Goal: Information Seeking & Learning: Understand process/instructions

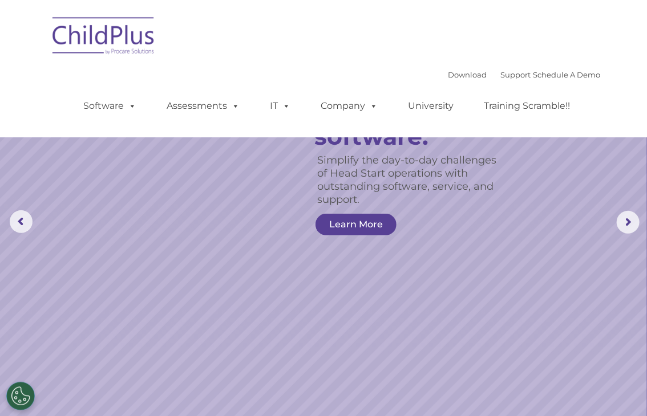
select select "MEDIUM"
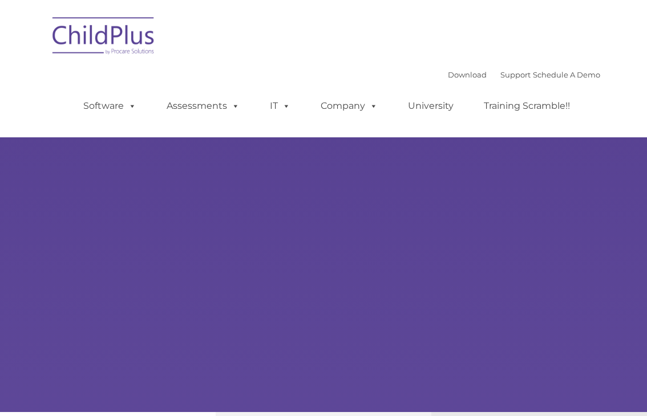
type input ""
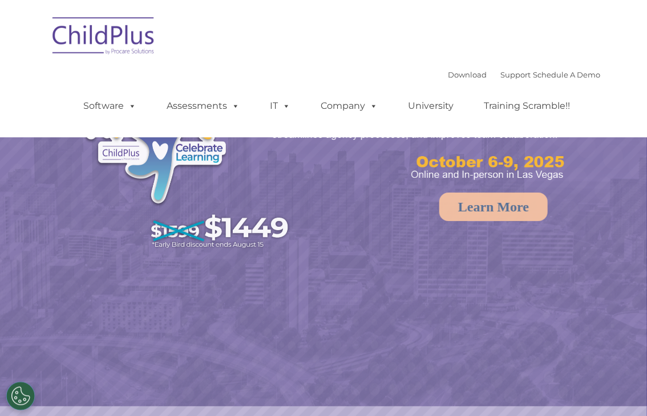
select select "MEDIUM"
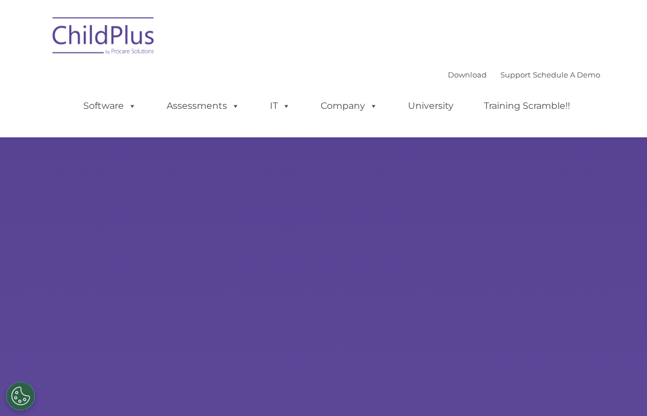
type input ""
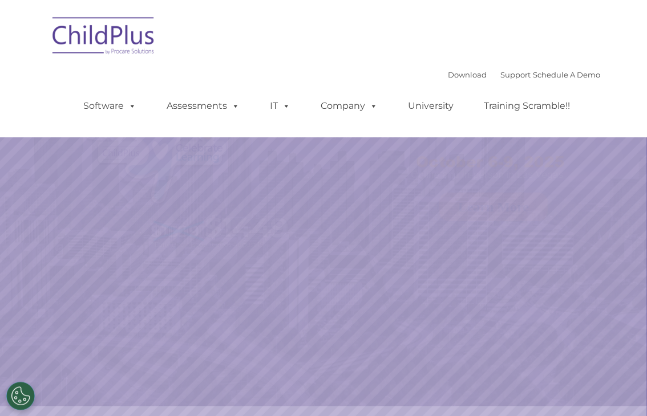
select select "MEDIUM"
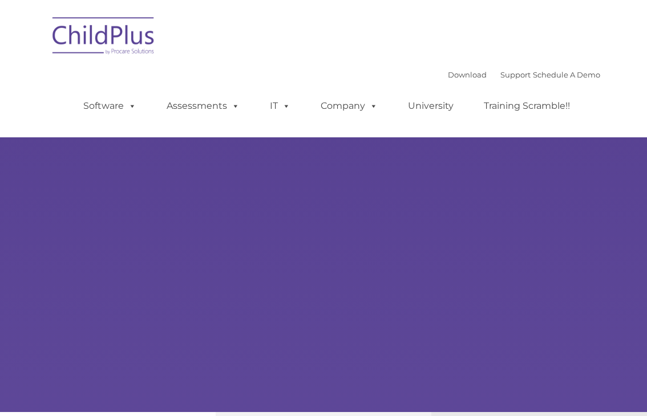
type input ""
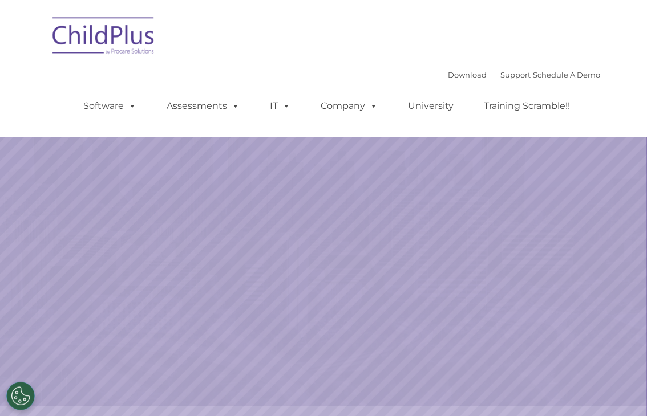
select select "MEDIUM"
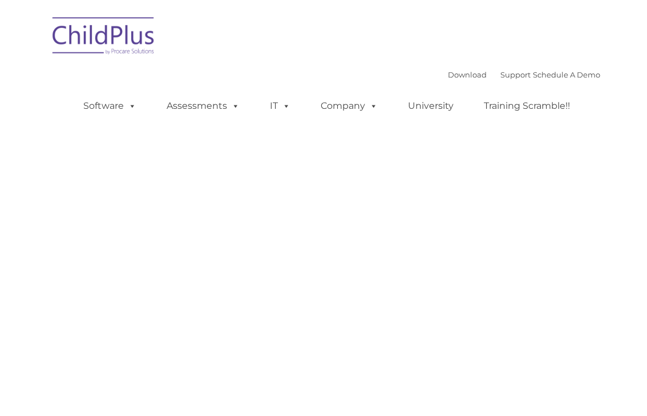
type input ""
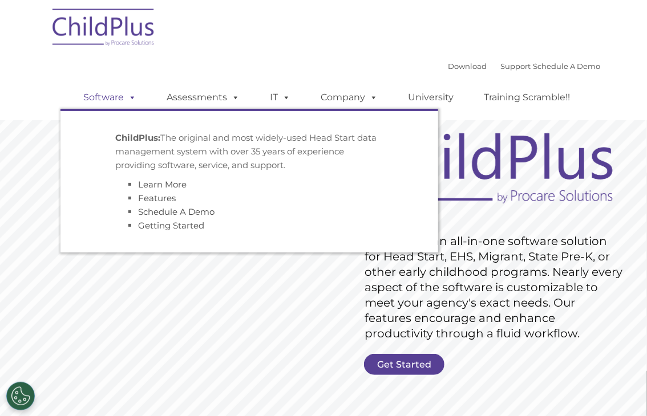
click at [115, 99] on link "Software" at bounding box center [110, 97] width 76 height 23
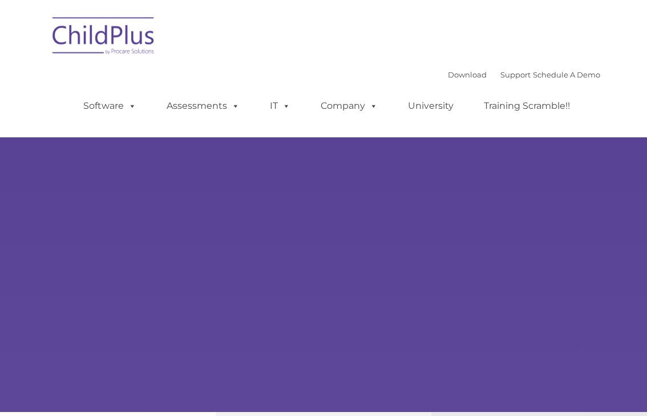
type input ""
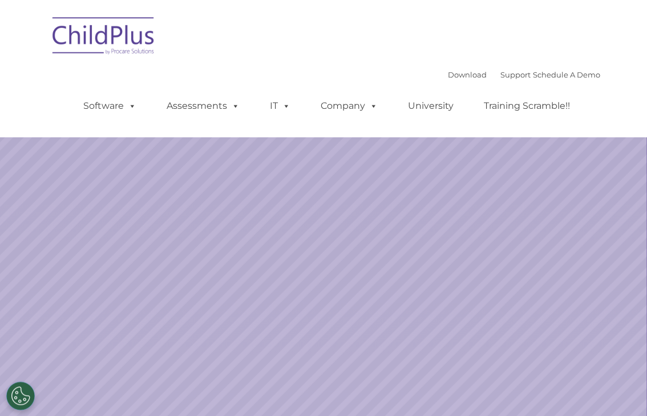
select select "MEDIUM"
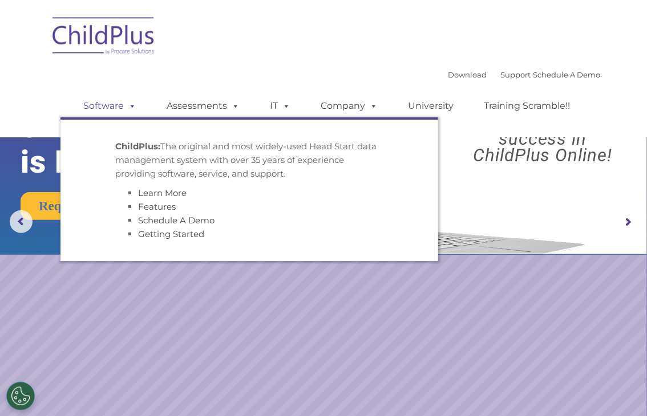
click at [127, 105] on span at bounding box center [130, 105] width 13 height 11
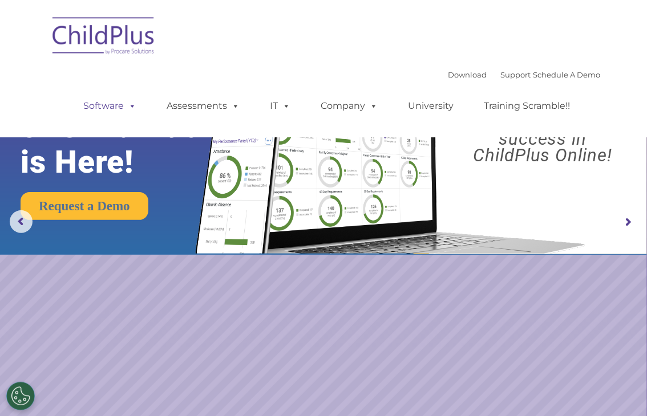
click at [127, 105] on span at bounding box center [130, 105] width 13 height 11
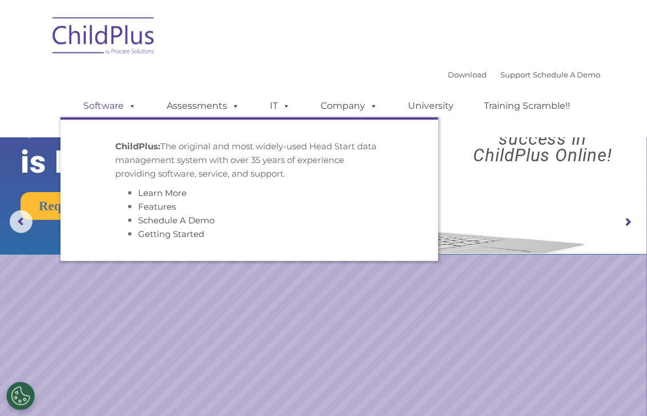
click at [127, 105] on span at bounding box center [130, 105] width 13 height 11
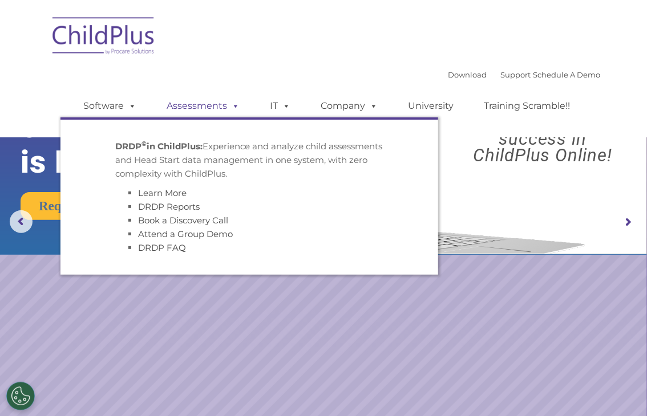
click at [226, 109] on link "Assessments" at bounding box center [203, 106] width 96 height 23
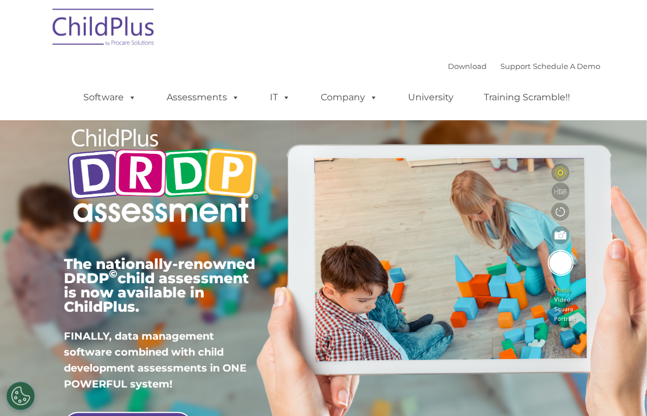
type input ""
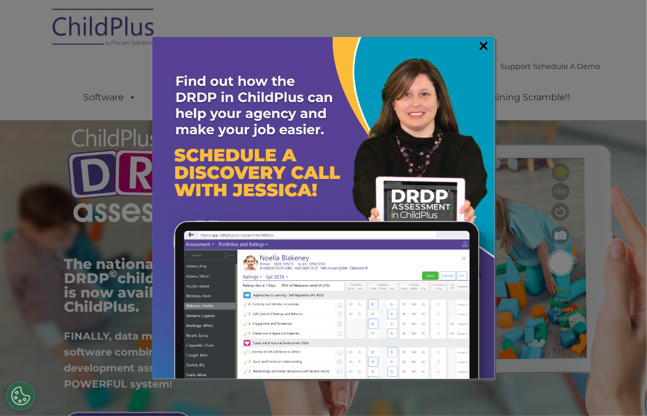
click at [488, 44] on link "×" at bounding box center [483, 45] width 13 height 11
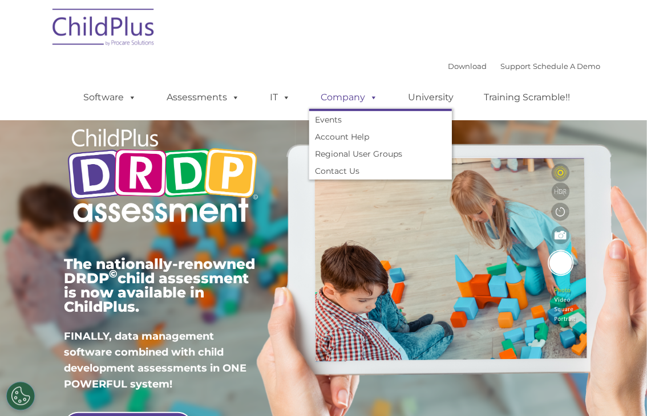
click at [371, 99] on span at bounding box center [371, 97] width 13 height 11
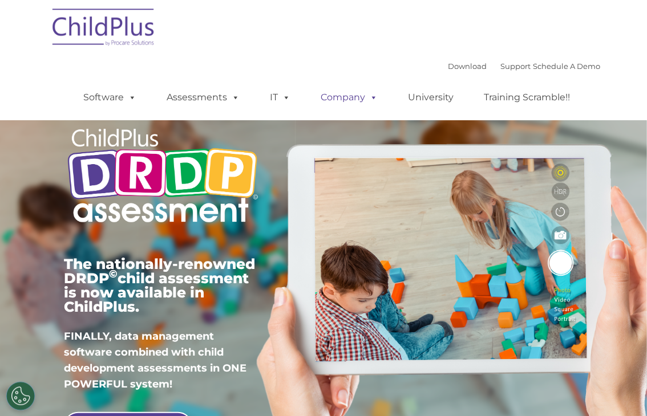
click at [371, 99] on span at bounding box center [371, 97] width 13 height 11
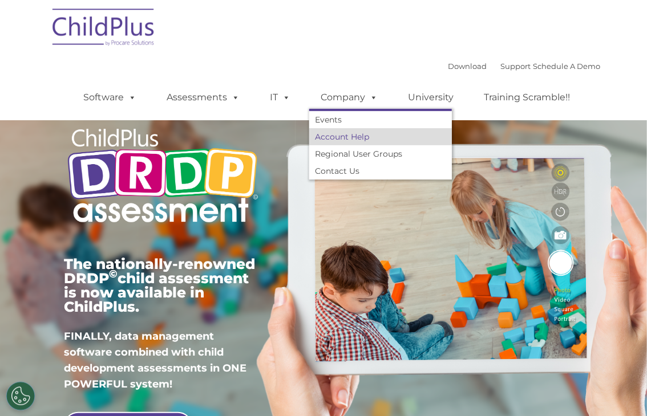
click at [357, 134] on link "Account Help" at bounding box center [380, 136] width 143 height 17
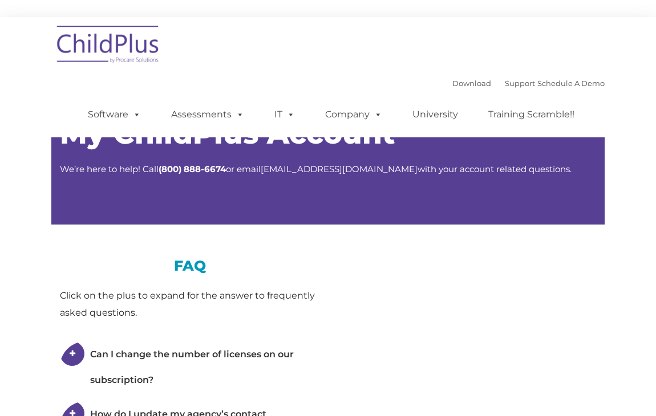
type input ""
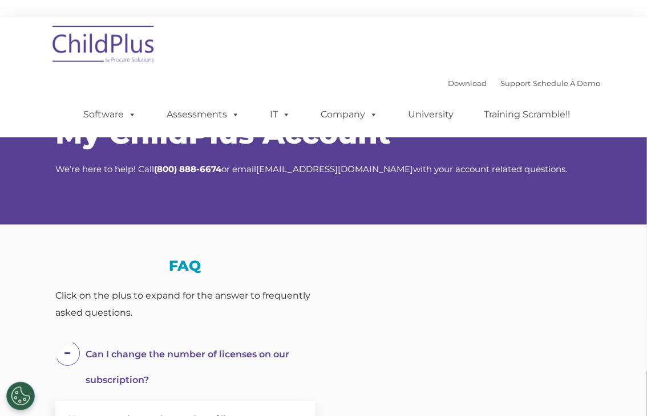
select select "MEDIUM"
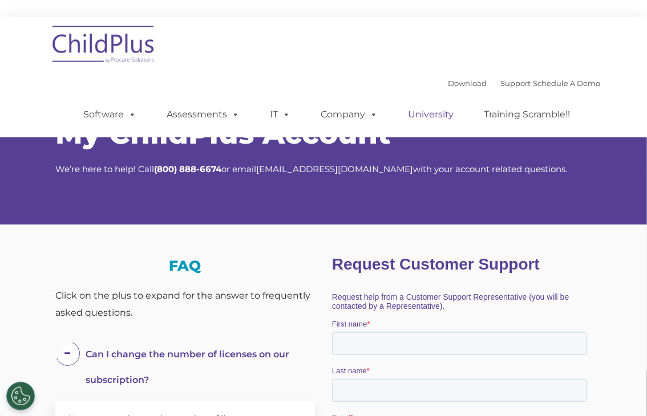
click at [437, 111] on link "University" at bounding box center [430, 114] width 68 height 23
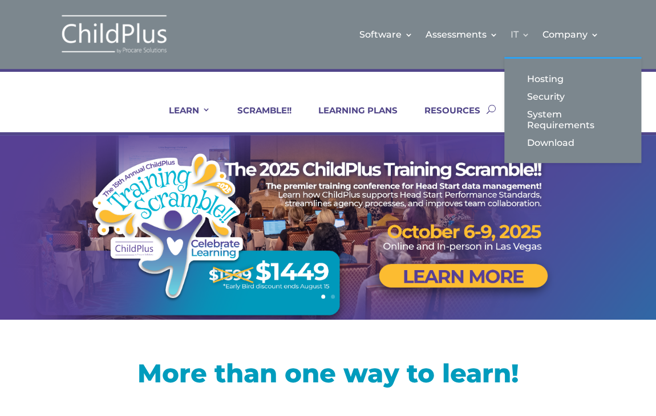
click at [518, 30] on link "IT" at bounding box center [519, 34] width 19 height 46
click at [521, 35] on link "IT" at bounding box center [519, 34] width 19 height 46
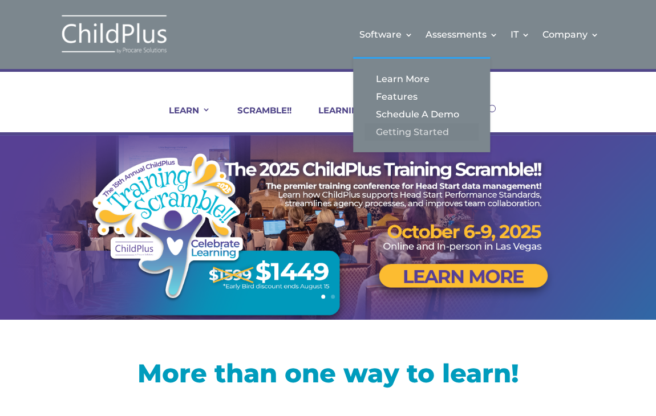
click at [417, 128] on link "Getting Started" at bounding box center [421, 132] width 114 height 18
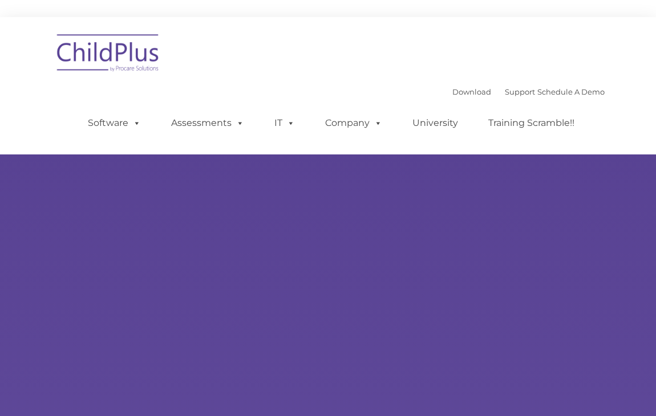
type input ""
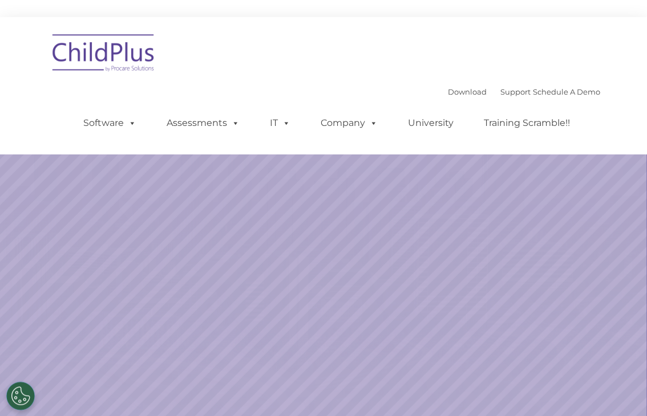
select select "MEDIUM"
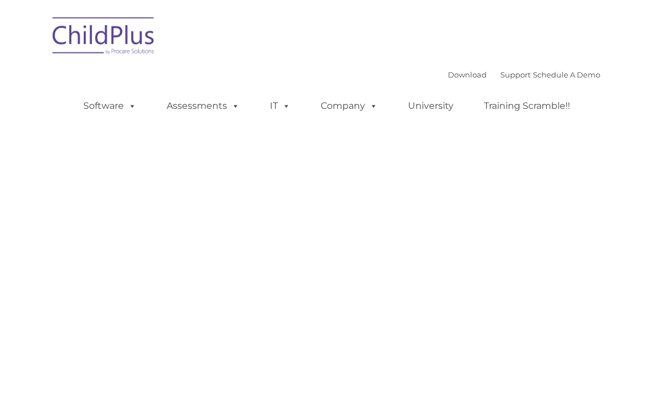
type input ""
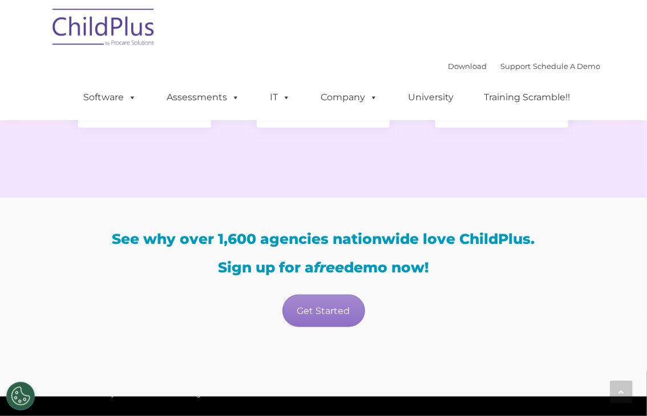
scroll to position [1989, 0]
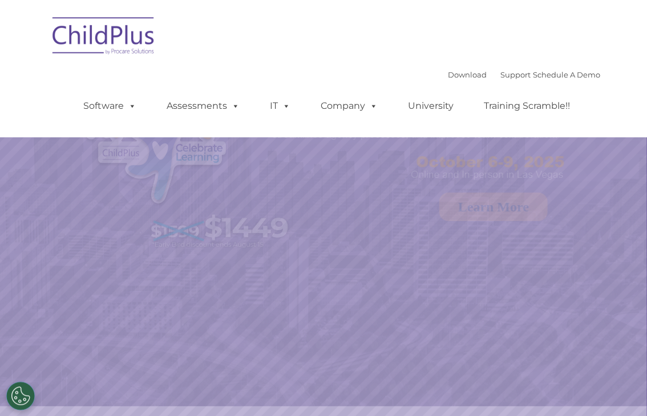
select select "MEDIUM"
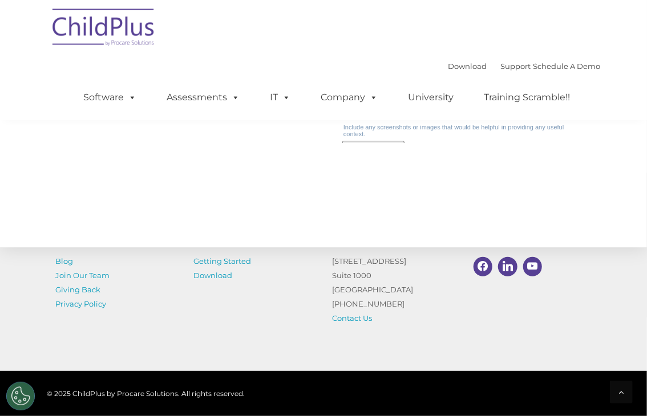
scroll to position [1380, 0]
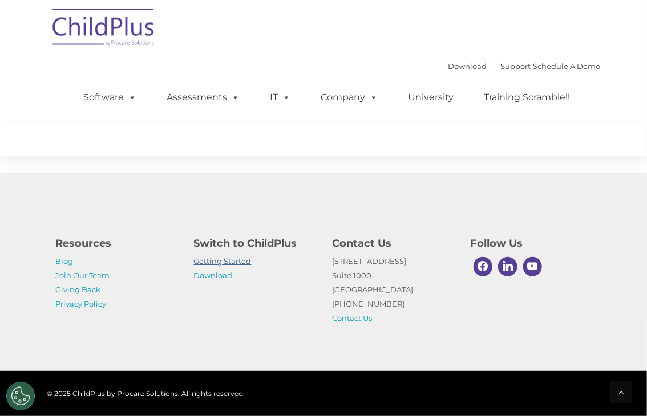
click at [224, 260] on link "Getting Started" at bounding box center [223, 261] width 58 height 9
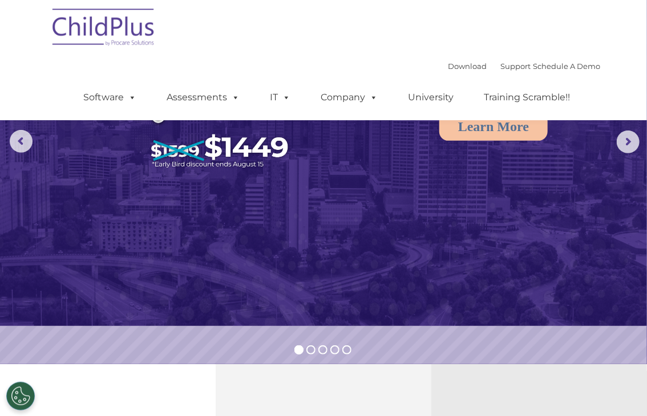
scroll to position [0, 0]
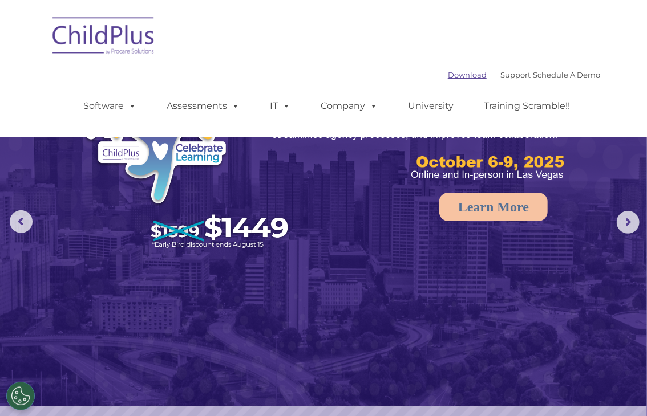
click at [454, 74] on link "Download" at bounding box center [467, 74] width 39 height 9
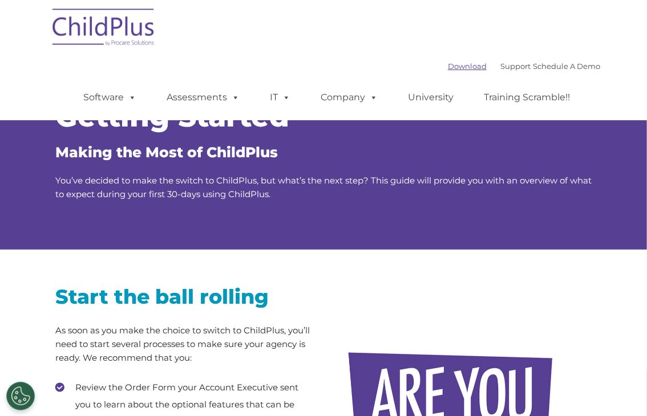
click at [461, 69] on link "Download" at bounding box center [467, 66] width 39 height 9
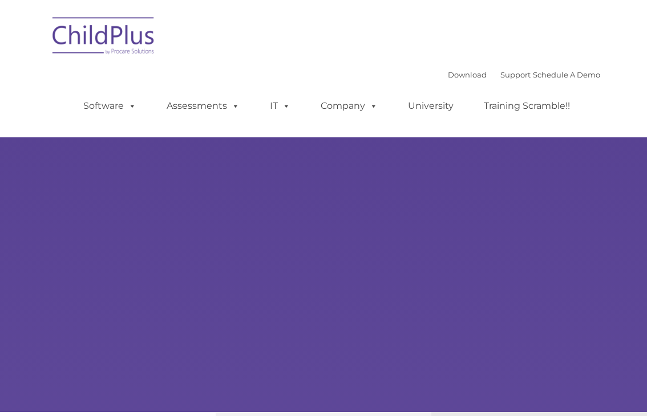
type input ""
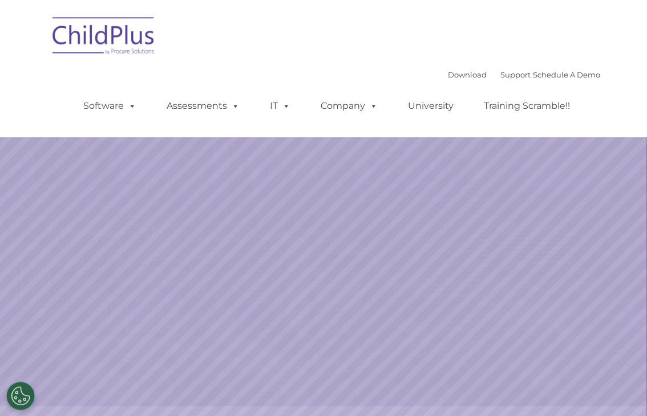
select select "MEDIUM"
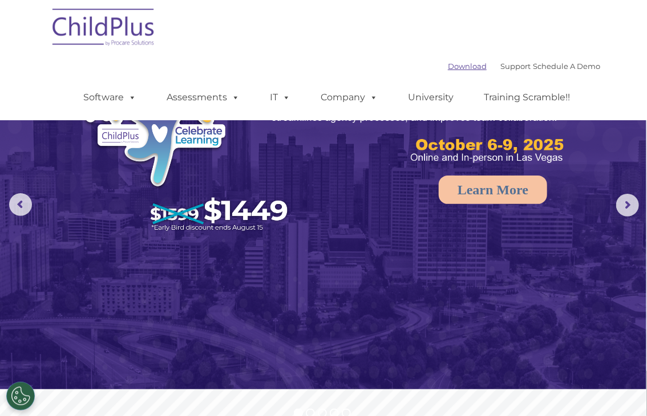
click at [455, 67] on link "Download" at bounding box center [467, 66] width 39 height 9
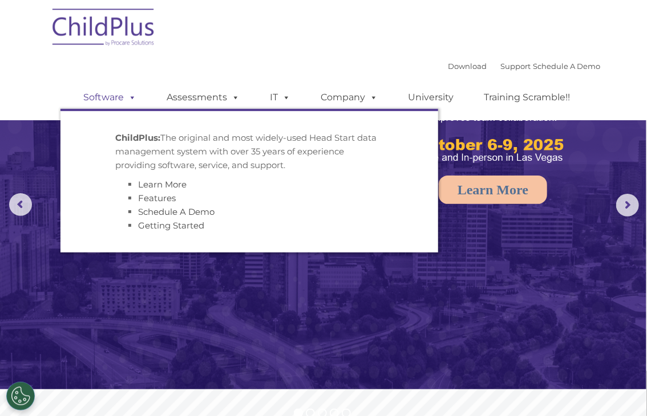
click at [123, 95] on link "Software" at bounding box center [110, 97] width 76 height 23
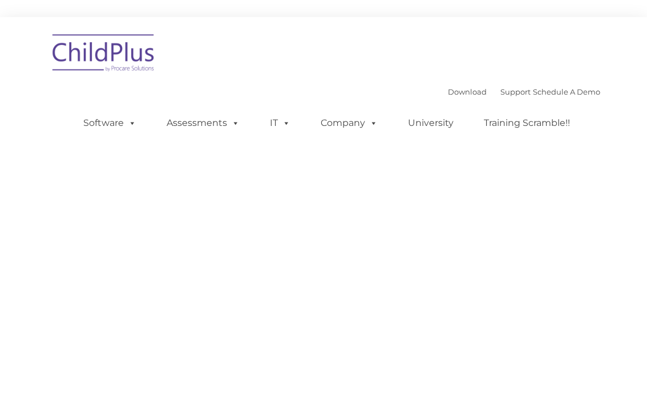
type input ""
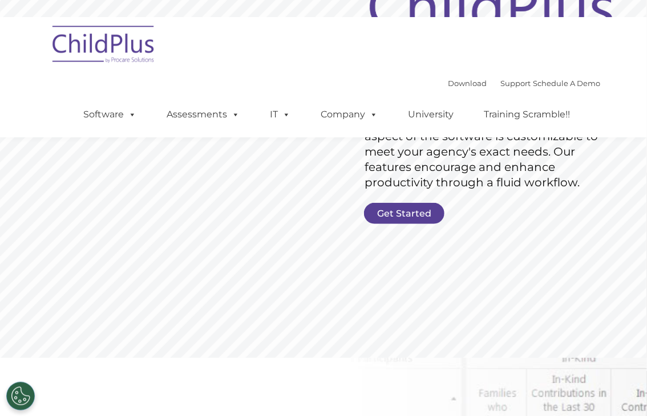
scroll to position [166, 0]
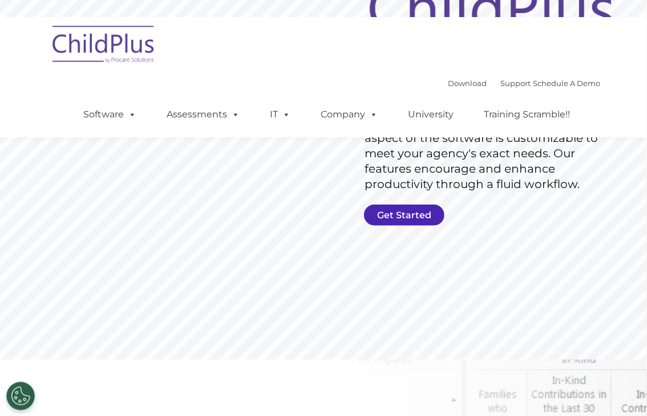
click at [401, 212] on link "Get Started" at bounding box center [404, 215] width 80 height 21
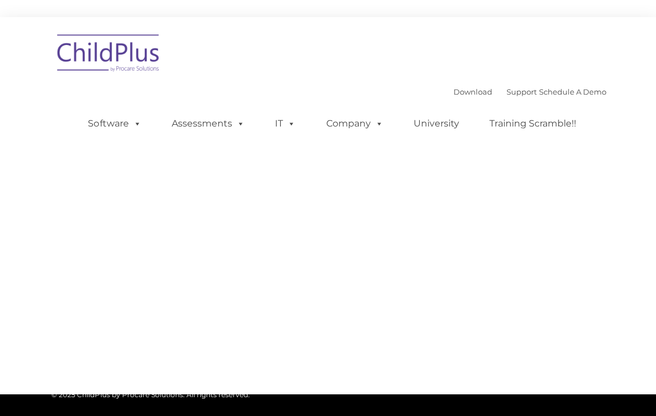
type input ""
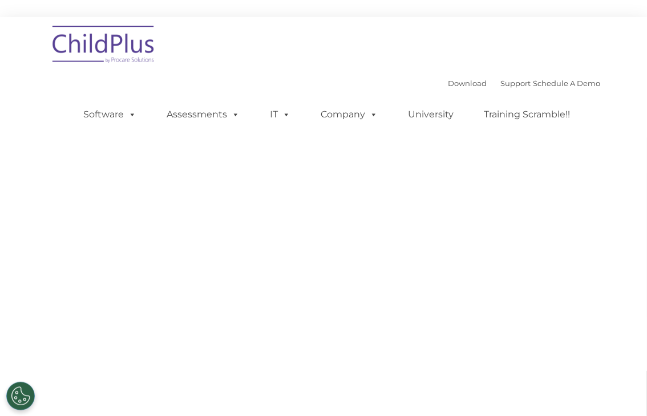
select select "MEDIUM"
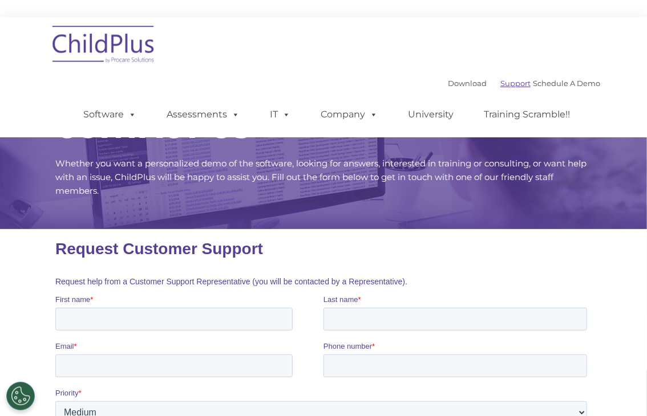
click at [500, 83] on link "Support" at bounding box center [515, 83] width 30 height 9
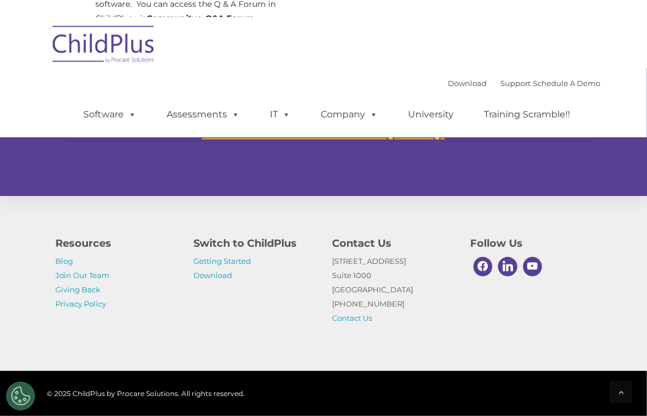
scroll to position [779, 0]
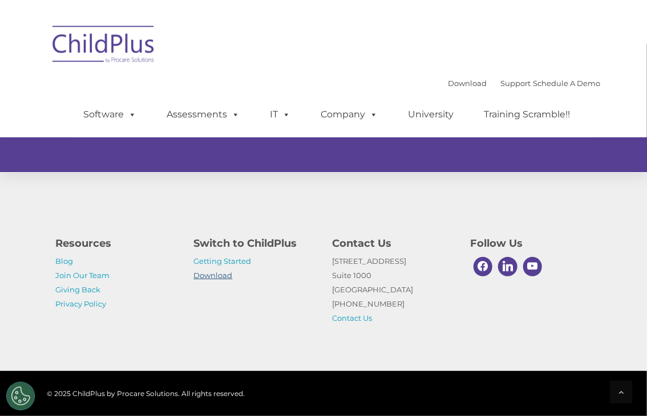
click at [226, 272] on link "Download" at bounding box center [213, 275] width 39 height 9
click at [217, 258] on link "Getting Started" at bounding box center [223, 261] width 58 height 9
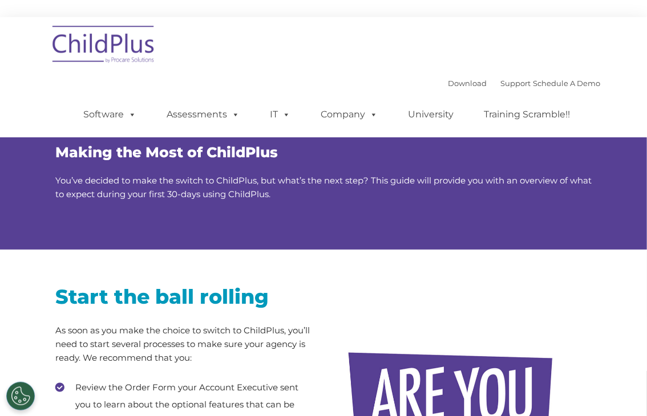
click at [330, 278] on div at bounding box center [461, 408] width 277 height 316
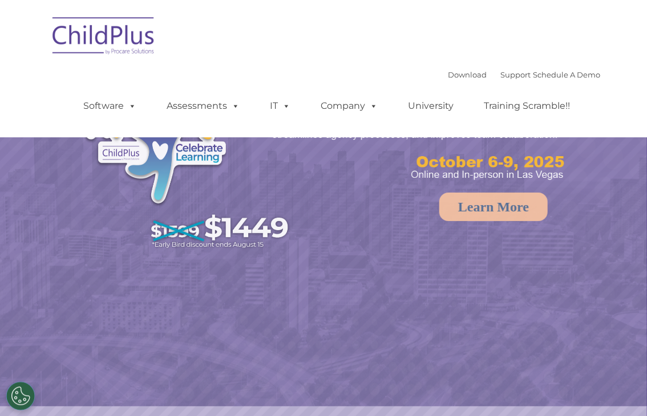
select select "MEDIUM"
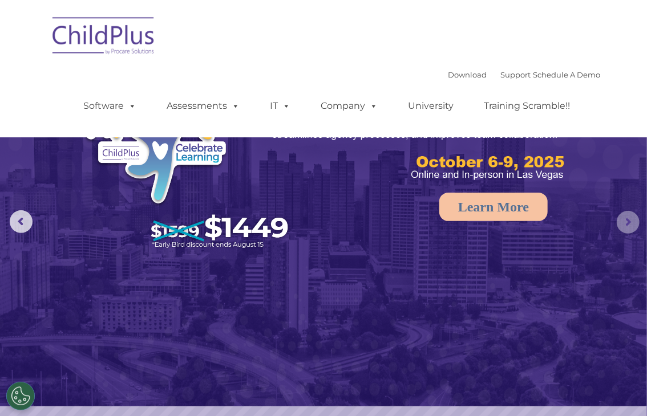
click at [627, 221] on rs-arrow at bounding box center [627, 222] width 23 height 23
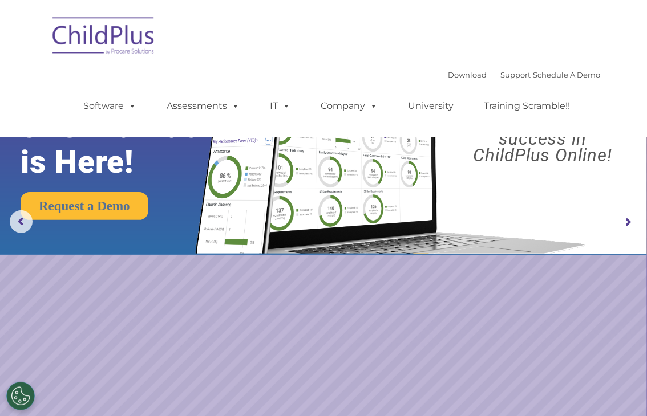
click at [627, 221] on rs-arrow at bounding box center [627, 222] width 23 height 23
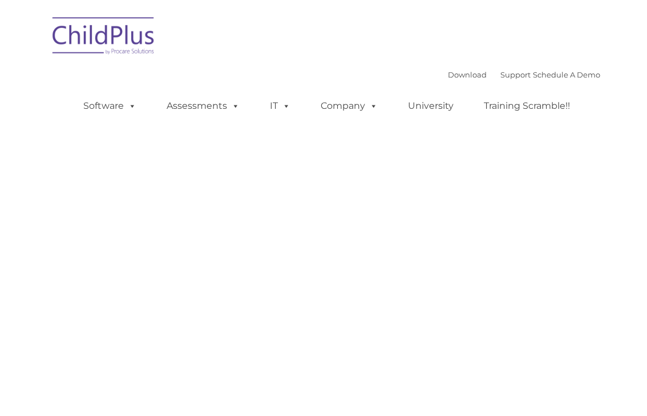
type input ""
